Goal: Information Seeking & Learning: Learn about a topic

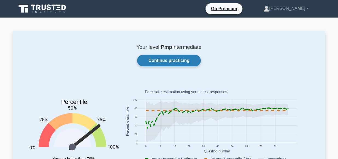
click at [170, 59] on link "Continue practicing" at bounding box center [168, 60] width 63 height 11
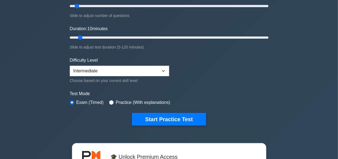
scroll to position [142, 0]
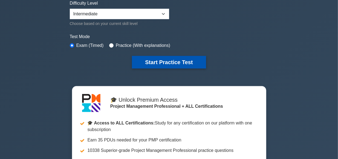
click at [171, 62] on button "Start Practice Test" at bounding box center [169, 62] width 74 height 13
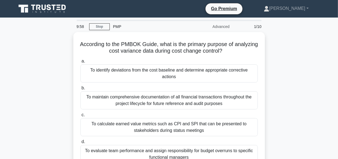
scroll to position [28, 0]
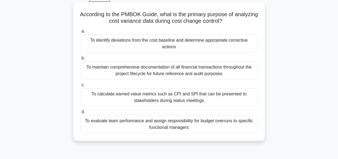
click at [161, 42] on div "To identify deviations from the cost baseline and determine appropriate correct…" at bounding box center [168, 43] width 177 height 18
click at [80, 33] on input "a. To identify deviations from the cost baseline and determine appropriate corr…" at bounding box center [80, 32] width 0 height 4
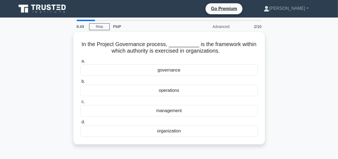
scroll to position [0, 0]
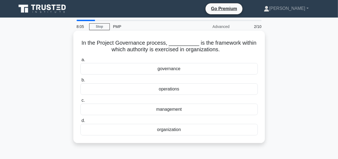
click at [167, 69] on div "governance" at bounding box center [168, 68] width 177 height 11
click at [80, 62] on input "a. governance" at bounding box center [80, 60] width 0 height 4
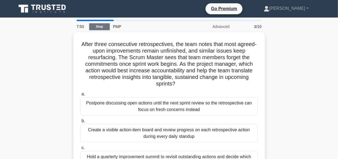
click at [99, 27] on link "Stop" at bounding box center [99, 26] width 21 height 7
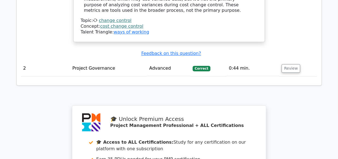
scroll to position [720, 0]
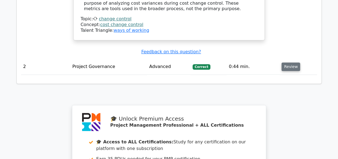
click at [288, 62] on button "Review" at bounding box center [290, 66] width 19 height 8
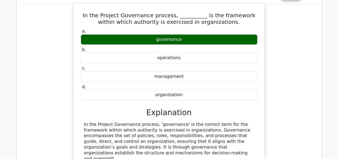
scroll to position [806, 0]
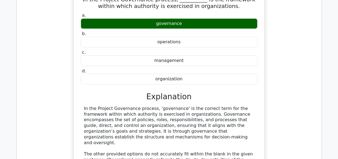
click at [262, 103] on div "In the Project Governance process, __________ is the framework within which aut…" at bounding box center [168, 103] width 191 height 232
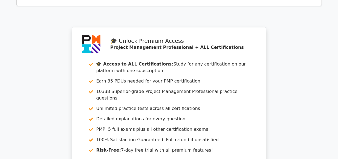
scroll to position [1143, 0]
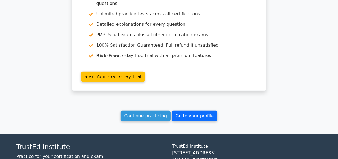
click at [194, 110] on link "Go to your profile" at bounding box center [194, 115] width 45 height 10
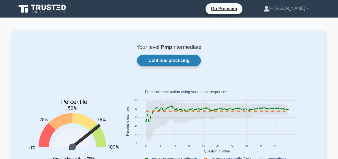
click at [173, 61] on link "Continue practicing" at bounding box center [168, 60] width 63 height 11
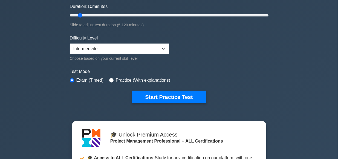
scroll to position [108, 0]
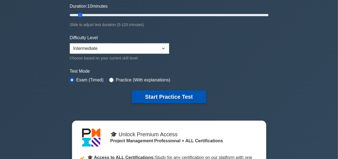
click at [184, 97] on button "Start Practice Test" at bounding box center [169, 96] width 74 height 13
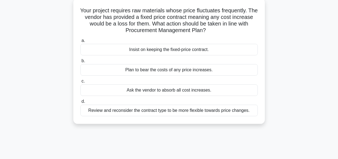
scroll to position [33, 0]
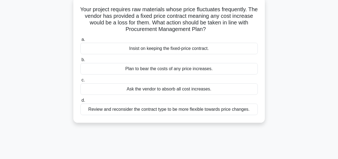
click at [198, 110] on div "Review and reconsider the contract type to be more flexible towards price chang…" at bounding box center [168, 108] width 177 height 11
click at [80, 102] on input "d. Review and reconsider the contract type to be more flexible towards price ch…" at bounding box center [80, 100] width 0 height 4
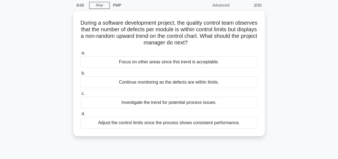
scroll to position [25, 0]
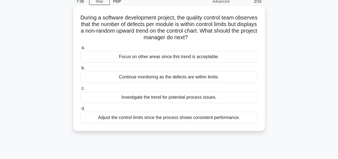
click at [213, 98] on div "Investigate the trend for potential process issues." at bounding box center [168, 96] width 177 height 11
click at [80, 90] on input "c. Investigate the trend for potential process issues." at bounding box center [80, 88] width 0 height 4
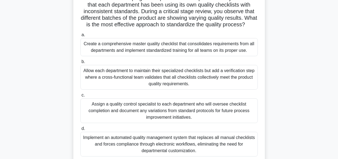
scroll to position [46, 0]
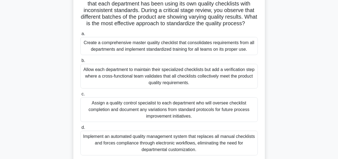
click at [194, 76] on div "Allow each department to maintain their specialized checklists but add a verifi…" at bounding box center [168, 76] width 177 height 25
click at [80, 62] on input "b. Allow each department to maintain their specialized checklists but add a ver…" at bounding box center [80, 61] width 0 height 4
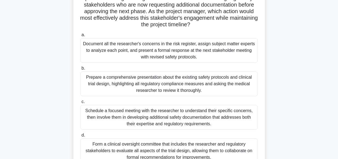
scroll to position [65, 0]
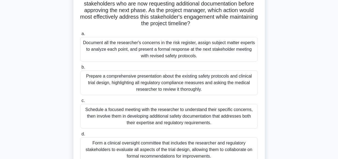
click at [180, 50] on div "Document all the researcher's concerns in the risk register, assign subject mat…" at bounding box center [168, 49] width 177 height 25
click at [80, 36] on input "a. Document all the researcher's concerns in the risk register, assign subject …" at bounding box center [80, 34] width 0 height 4
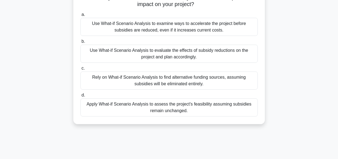
scroll to position [66, 0]
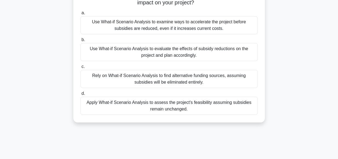
click at [153, 49] on div "Use What-if Scenario Analysis to evaluate the effects of subsidy reductions on …" at bounding box center [168, 52] width 177 height 18
click at [80, 42] on input "b. Use What-if Scenario Analysis to evaluate the effects of subsidy reductions …" at bounding box center [80, 40] width 0 height 4
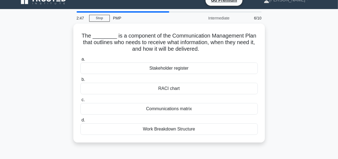
scroll to position [9, 0]
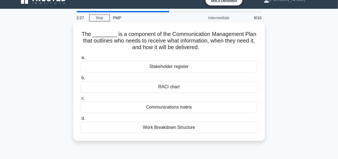
click at [170, 88] on div "RACI chart" at bounding box center [168, 86] width 177 height 11
click at [80, 80] on input "b. RACI chart" at bounding box center [80, 78] width 0 height 4
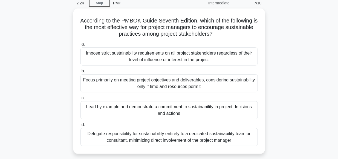
scroll to position [24, 0]
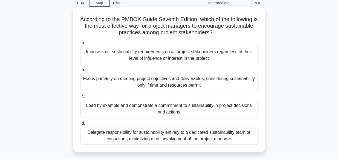
click at [166, 109] on div "Lead by example and demonstrate a commitment to sustainability in project decis…" at bounding box center [168, 109] width 177 height 18
click at [80, 98] on input "c. Lead by example and demonstrate a commitment to sustainability in project de…" at bounding box center [80, 97] width 0 height 4
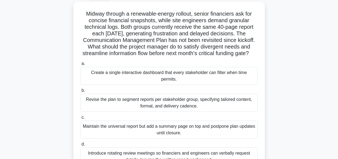
scroll to position [42, 0]
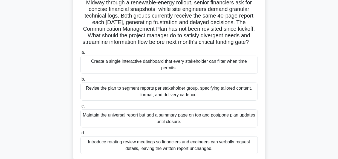
click at [283, 112] on div "Midway through a renewable-energy rollout, senior financiers ask for concise fi…" at bounding box center [169, 79] width 312 height 178
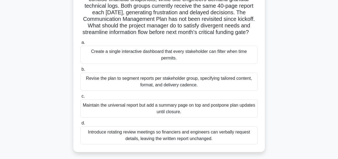
scroll to position [50, 0]
click at [128, 49] on div "Create a single interactive dashboard that every stakeholder can filter when ti…" at bounding box center [168, 54] width 177 height 18
click at [80, 44] on input "a. Create a single interactive dashboard that every stakeholder can filter when…" at bounding box center [80, 42] width 0 height 4
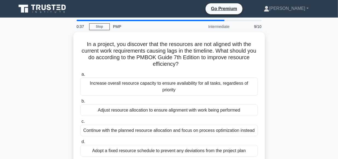
scroll to position [0, 0]
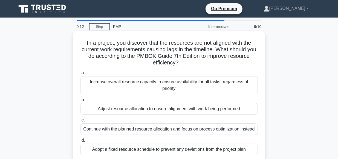
click at [146, 103] on div "Adjust resource allocation to ensure alignment with work being performed" at bounding box center [168, 108] width 177 height 11
click at [80, 101] on input "b. Adjust resource allocation to ensure alignment with work being performed" at bounding box center [80, 100] width 0 height 4
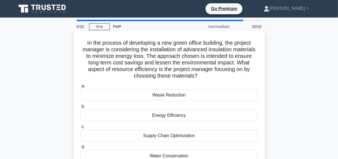
click at [171, 96] on div "Waste Reduction" at bounding box center [168, 94] width 177 height 11
click at [80, 88] on input "a. Waste Reduction" at bounding box center [80, 86] width 0 height 4
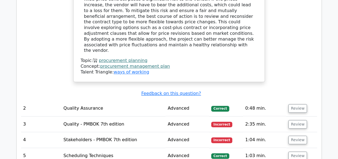
scroll to position [659, 0]
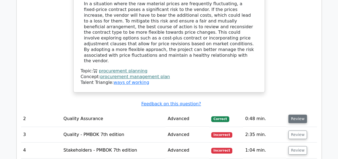
click at [295, 115] on button "Review" at bounding box center [297, 119] width 19 height 8
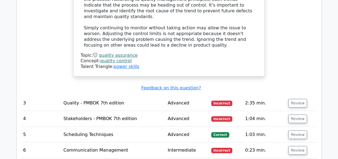
scroll to position [932, 0]
click at [295, 98] on button "Review" at bounding box center [297, 102] width 19 height 8
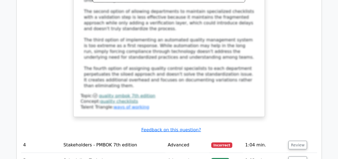
scroll to position [1290, 0]
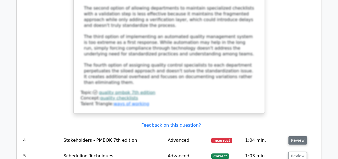
click at [294, 136] on button "Review" at bounding box center [297, 140] width 19 height 8
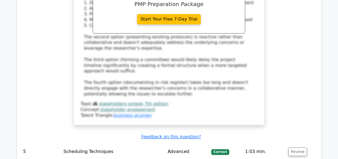
scroll to position [1671, 0]
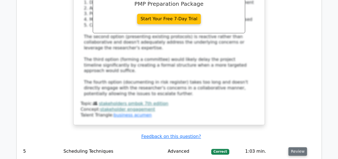
click at [293, 147] on button "Review" at bounding box center [297, 151] width 19 height 8
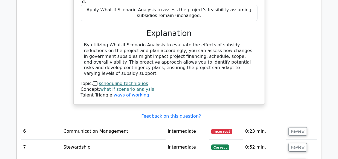
scroll to position [1956, 0]
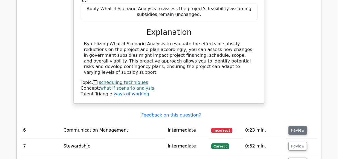
click at [295, 126] on button "Review" at bounding box center [297, 130] width 19 height 8
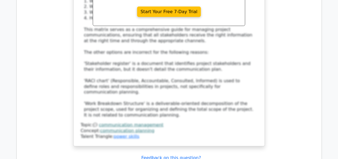
scroll to position [2251, 0]
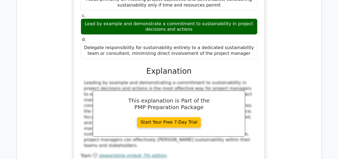
scroll to position [2501, 0]
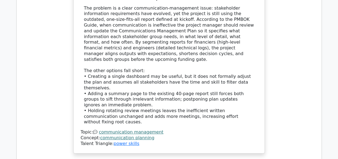
scroll to position [2884, 0]
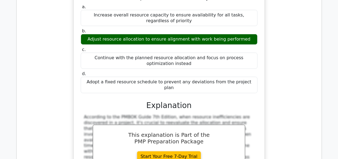
scroll to position [3106, 0]
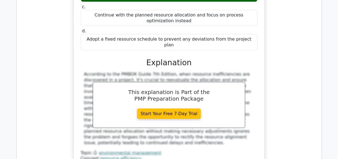
scroll to position [3157, 0]
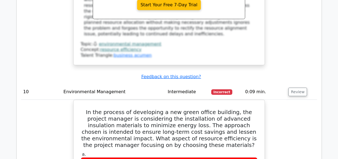
scroll to position [3259, 0]
